Goal: Task Accomplishment & Management: Use online tool/utility

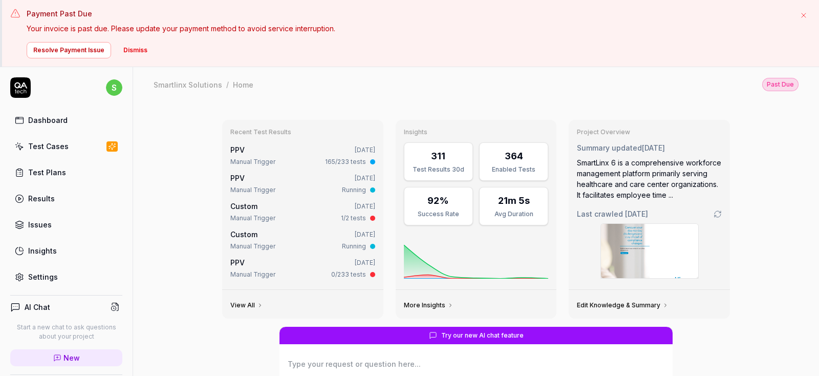
click at [48, 13] on h3 "Payment Past Due" at bounding box center [409, 13] width 764 height 11
click at [49, 13] on h3 "Payment Past Due" at bounding box center [409, 13] width 764 height 11
click at [51, 14] on h3 "Payment Past Due" at bounding box center [409, 13] width 764 height 11
drag, startPoint x: 117, startPoint y: 27, endPoint x: 403, endPoint y: 27, distance: 285.8
click at [403, 27] on p "Your invoice is past due. Please update your payment method to avoid service in…" at bounding box center [409, 28] width 764 height 11
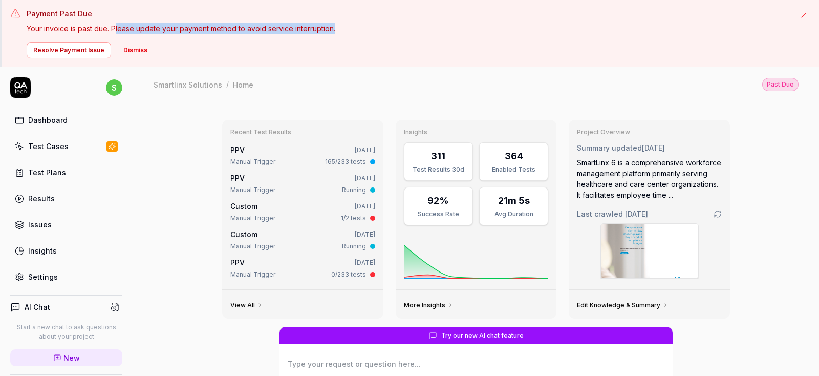
type textarea "*"
click at [72, 49] on button "Resolve Payment Issue" at bounding box center [69, 50] width 85 height 16
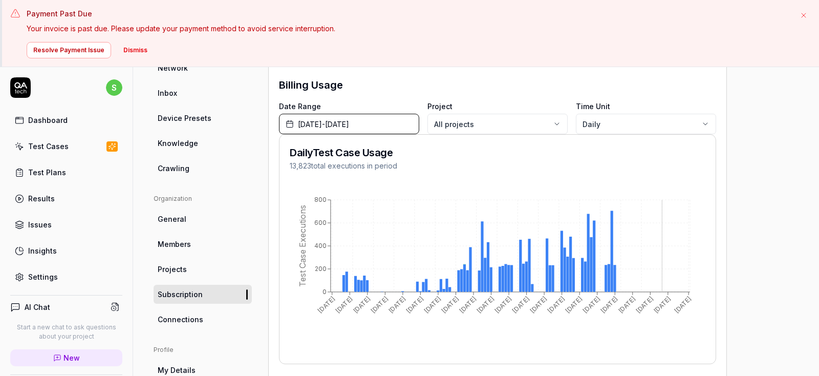
scroll to position [172, 0]
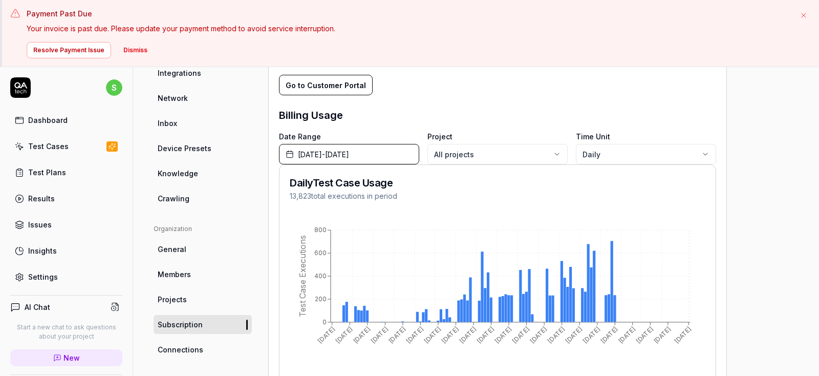
click at [600, 152] on body "Payment Past Due Your invoice is past due. Please update your payment method to…" at bounding box center [409, 221] width 819 height 443
click at [613, 97] on html "Payment Past Due Your invoice is past due. Please update your payment method to…" at bounding box center [409, 221] width 819 height 443
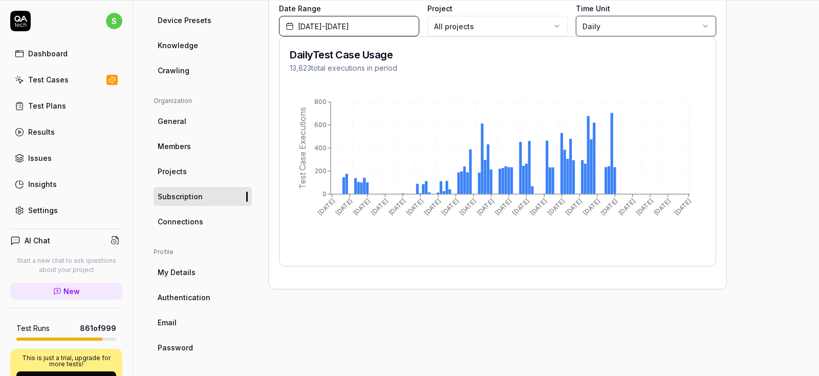
scroll to position [0, 0]
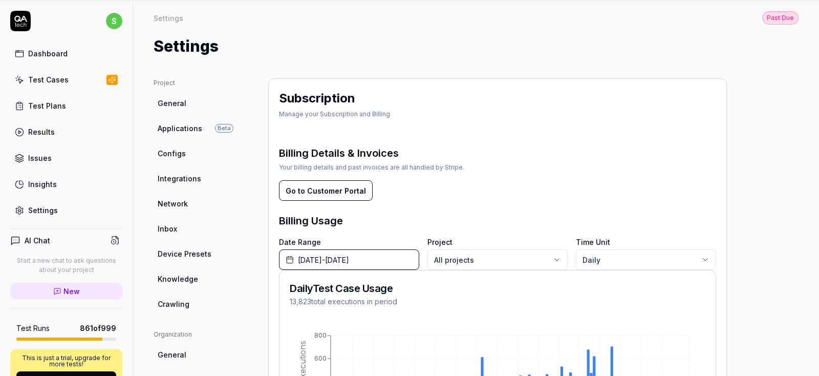
click at [339, 191] on button "Go to Customer Portal" at bounding box center [326, 190] width 94 height 20
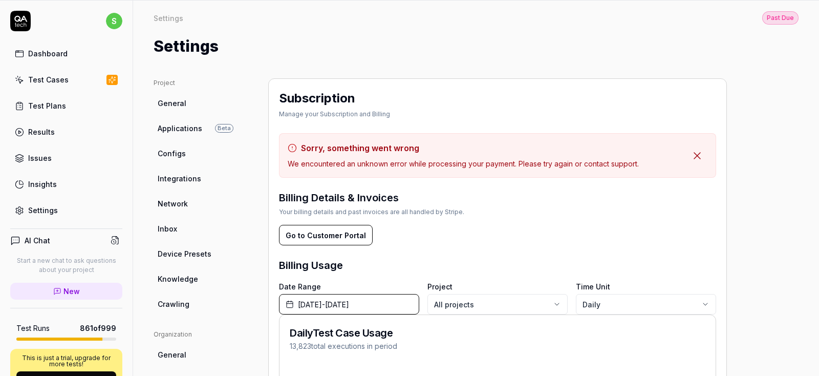
click at [59, 78] on div "Test Cases" at bounding box center [48, 79] width 40 height 11
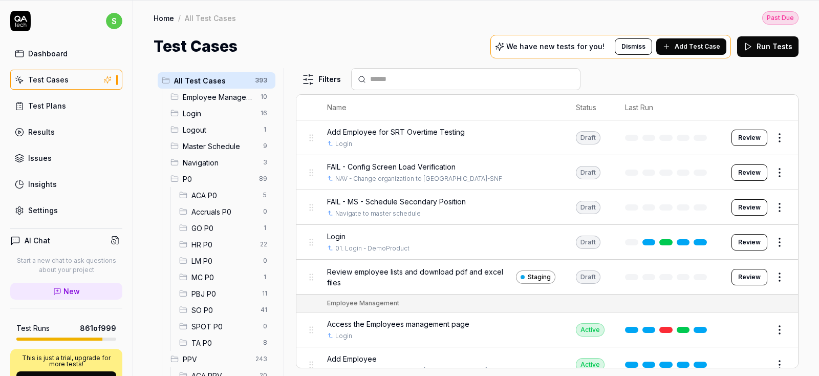
click at [204, 194] on span "ACA P0" at bounding box center [225, 195] width 66 height 11
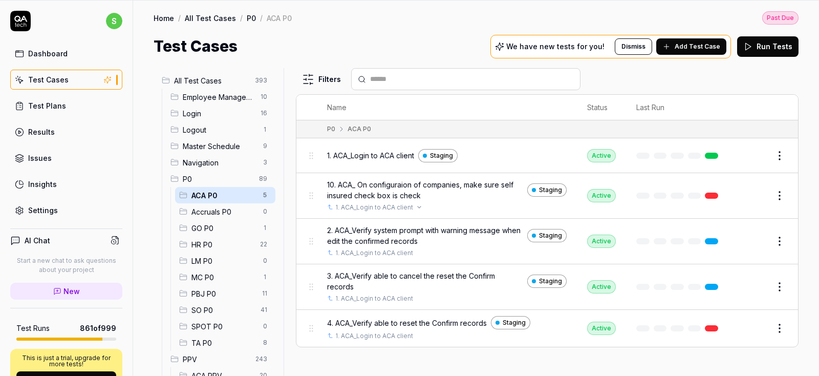
click at [461, 206] on div "1. ACA_Login to ACA client" at bounding box center [447, 207] width 240 height 9
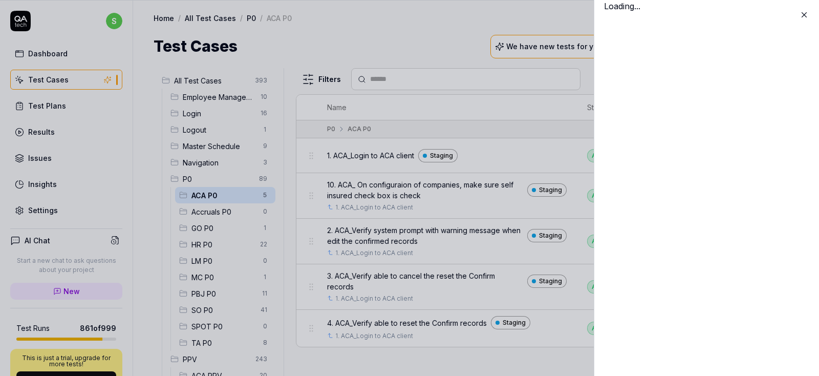
click at [752, 199] on div "Loading..." at bounding box center [706, 188] width 225 height 376
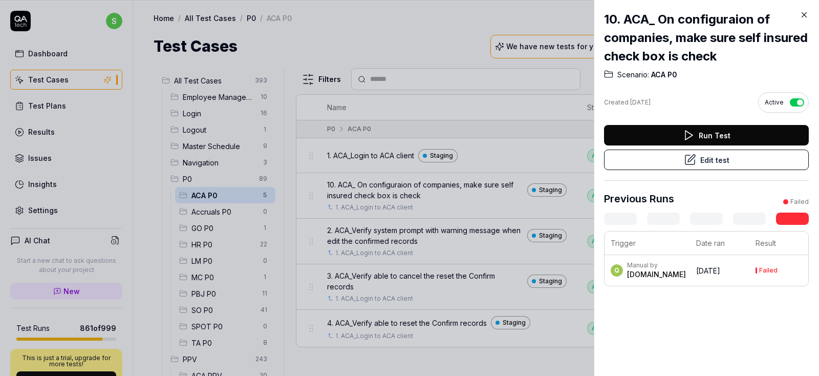
click at [709, 160] on button "Edit test" at bounding box center [706, 160] width 205 height 20
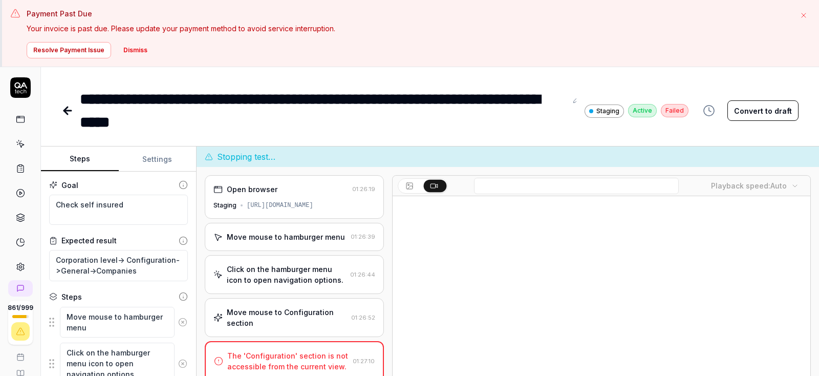
click at [158, 159] on button "Settings" at bounding box center [158, 159] width 78 height 25
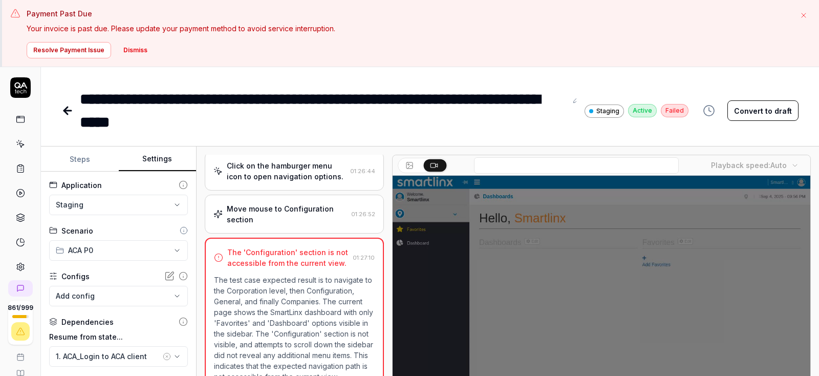
click at [276, 212] on div "Move mouse to Configuration section" at bounding box center [287, 214] width 120 height 22
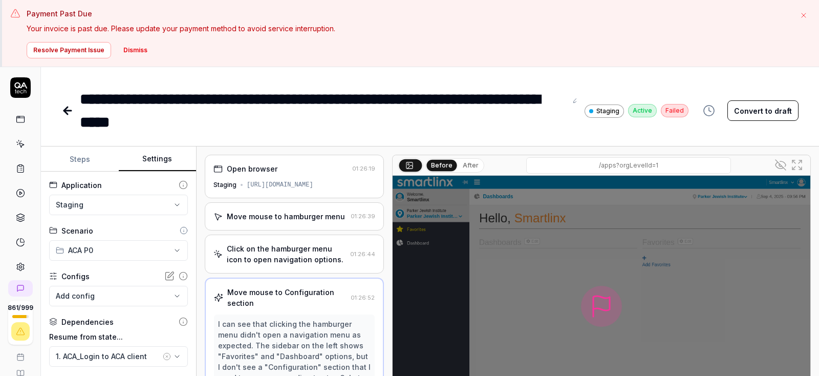
click at [69, 162] on button "Steps" at bounding box center [80, 159] width 78 height 25
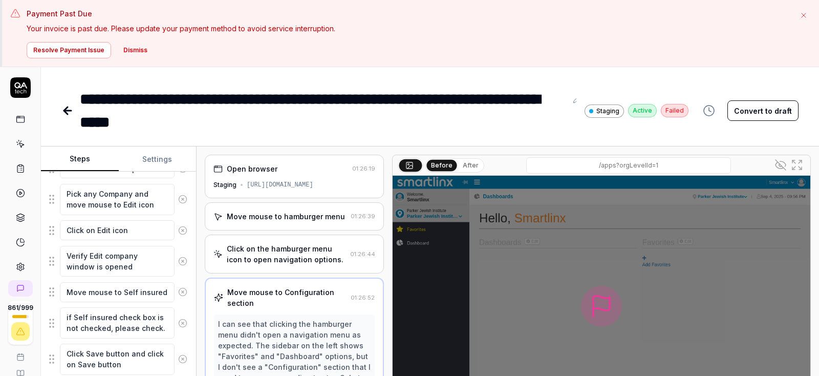
scroll to position [452, 0]
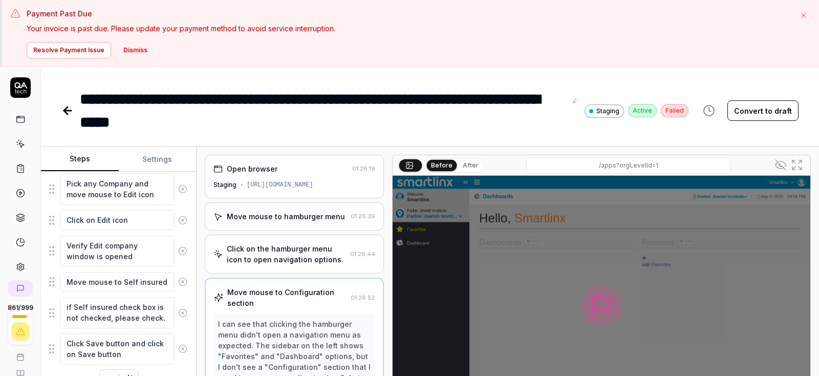
click at [153, 161] on button "Settings" at bounding box center [158, 159] width 78 height 25
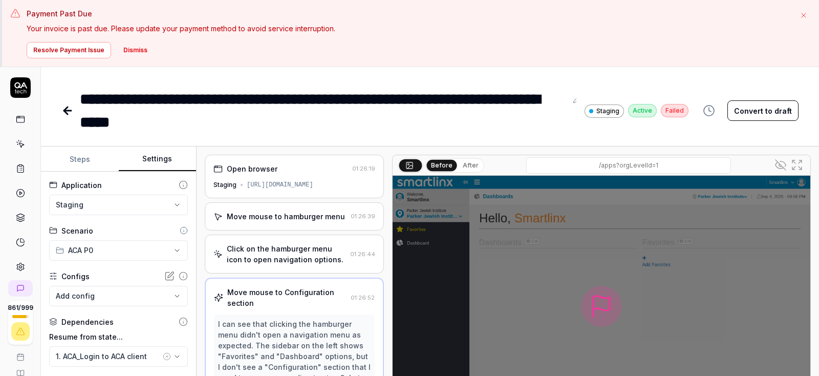
click at [77, 160] on button "Steps" at bounding box center [80, 159] width 78 height 25
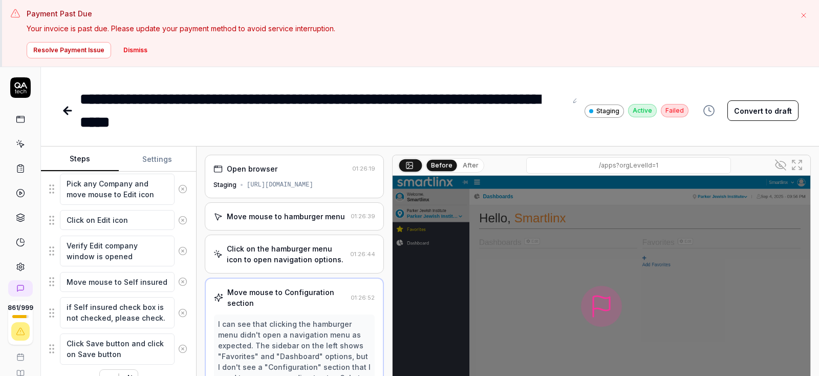
scroll to position [67, 0]
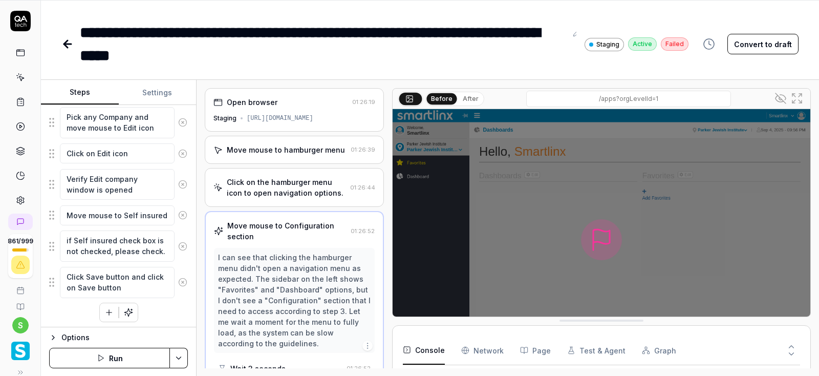
click at [137, 351] on button "Run" at bounding box center [109, 358] width 121 height 20
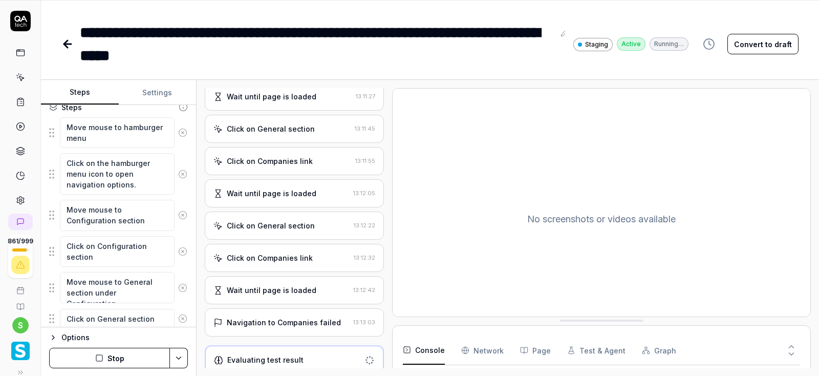
scroll to position [481, 0]
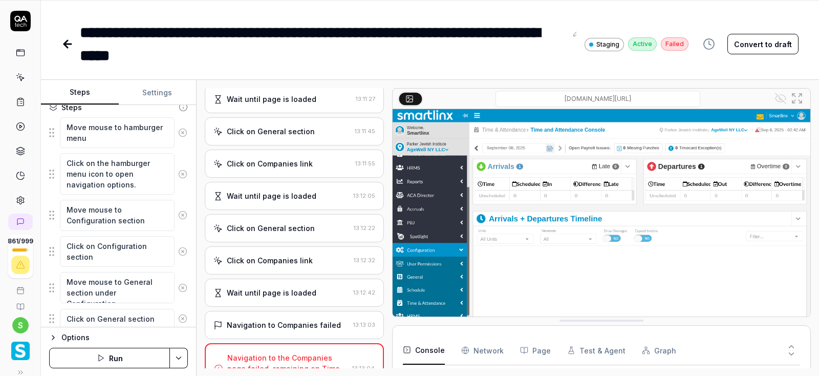
type textarea "*"
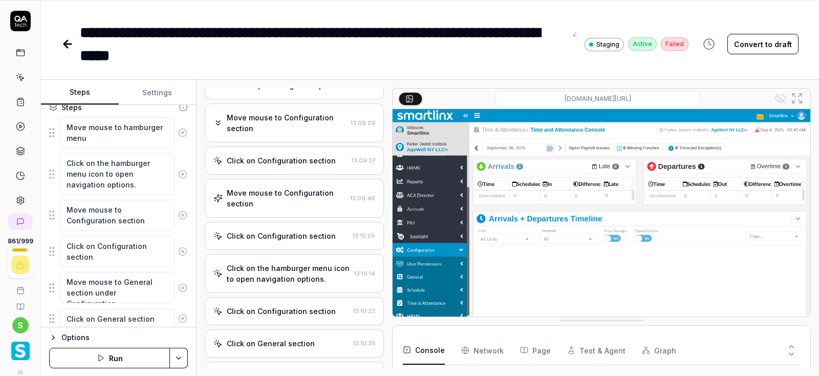
scroll to position [0, 0]
